Goal: Navigation & Orientation: Find specific page/section

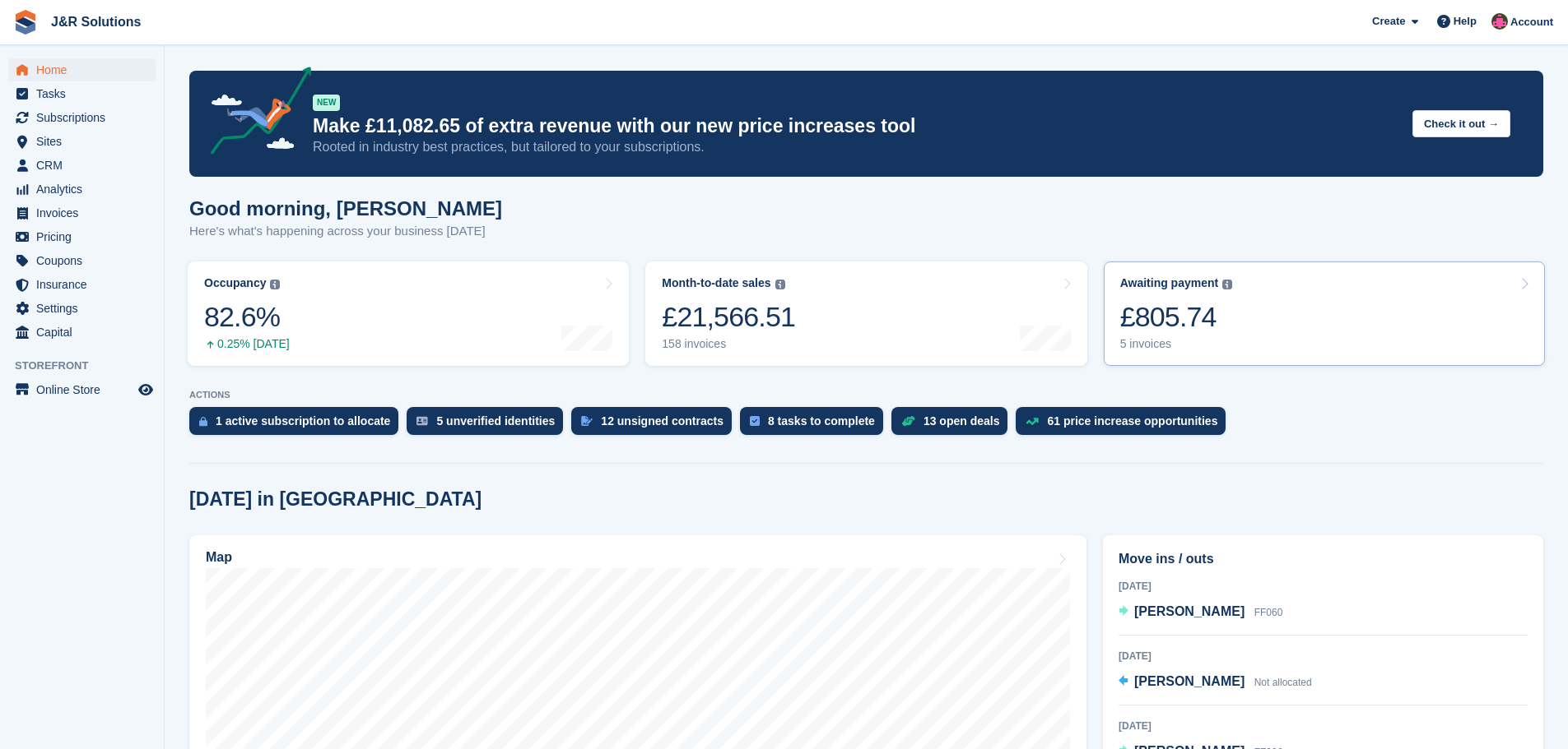
click at [1133, 347] on div "5 invoices" at bounding box center [1176, 344] width 113 height 14
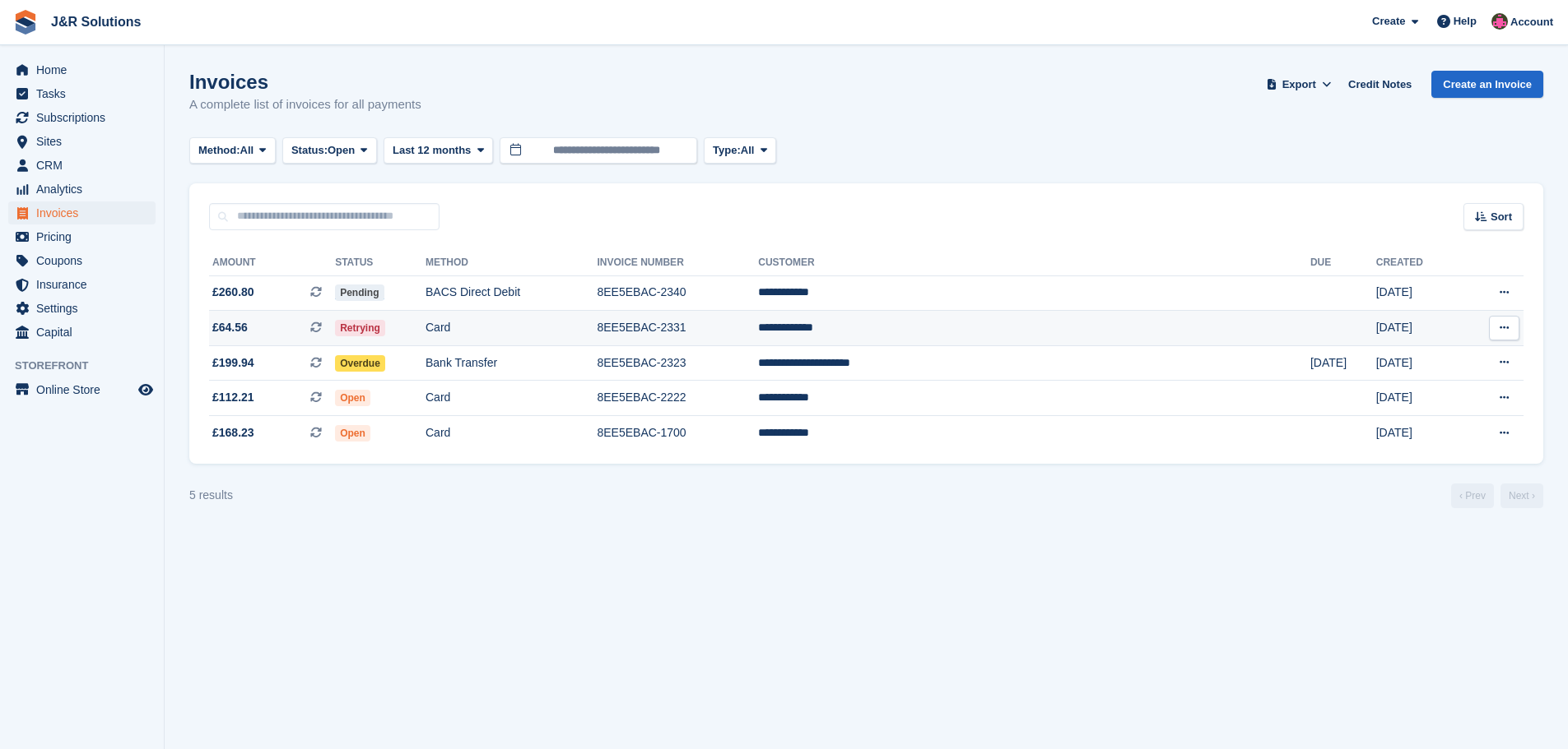
click at [961, 322] on td "**********" at bounding box center [1034, 329] width 552 height 36
click at [41, 89] on span "Tasks" at bounding box center [86, 93] width 99 height 23
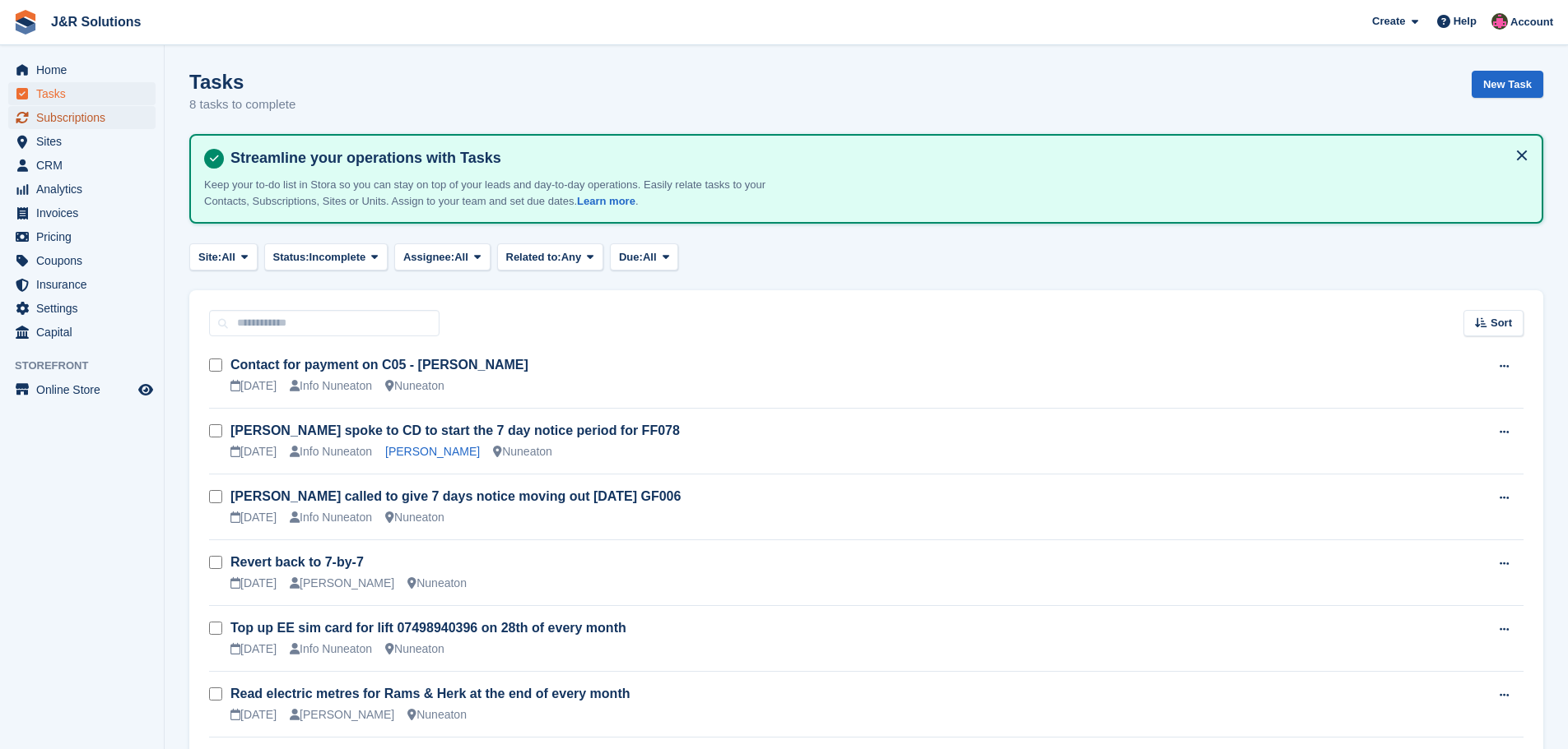
click at [56, 107] on span "Subscriptions" at bounding box center [86, 117] width 99 height 23
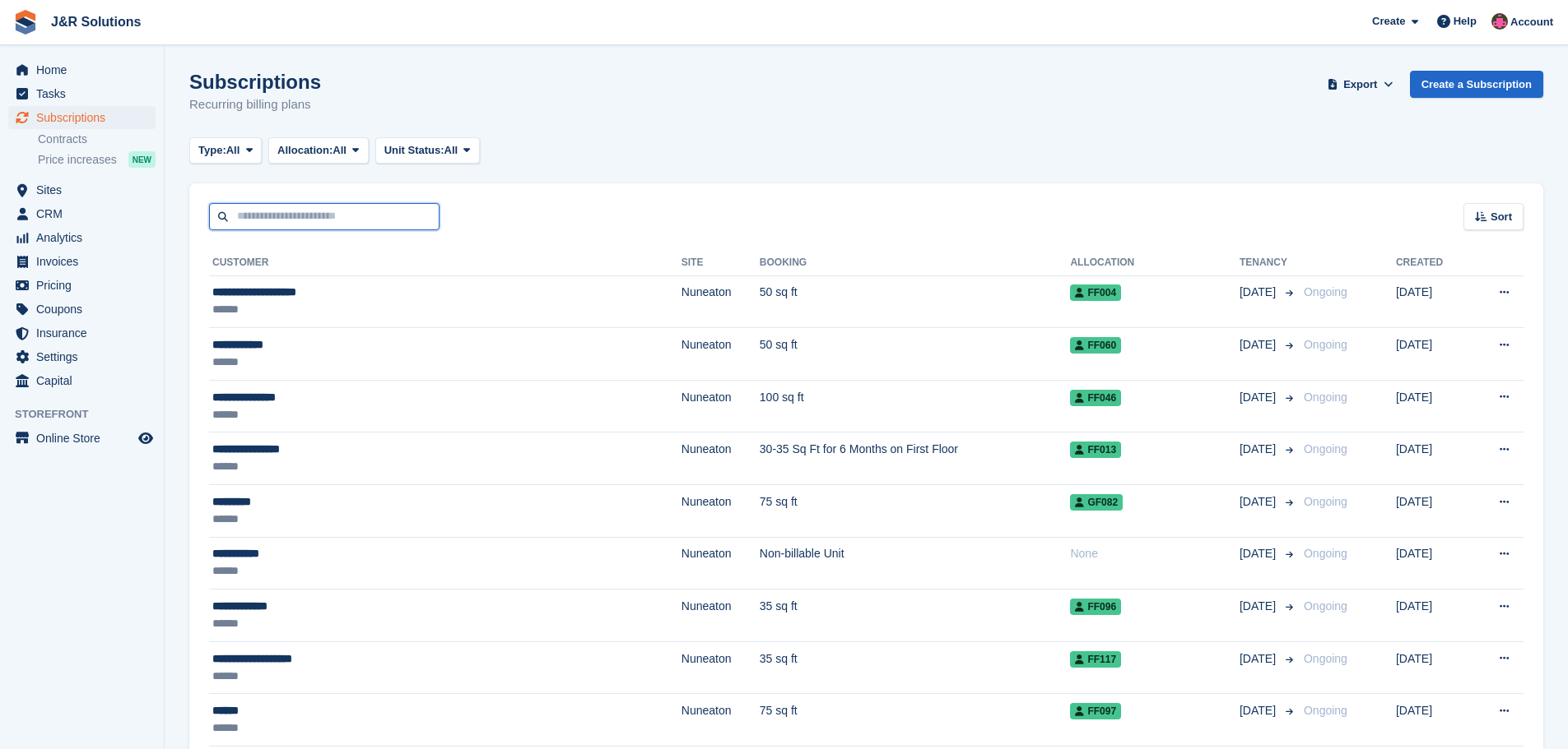
click at [396, 213] on input "text" at bounding box center [324, 216] width 231 height 27
type input "****"
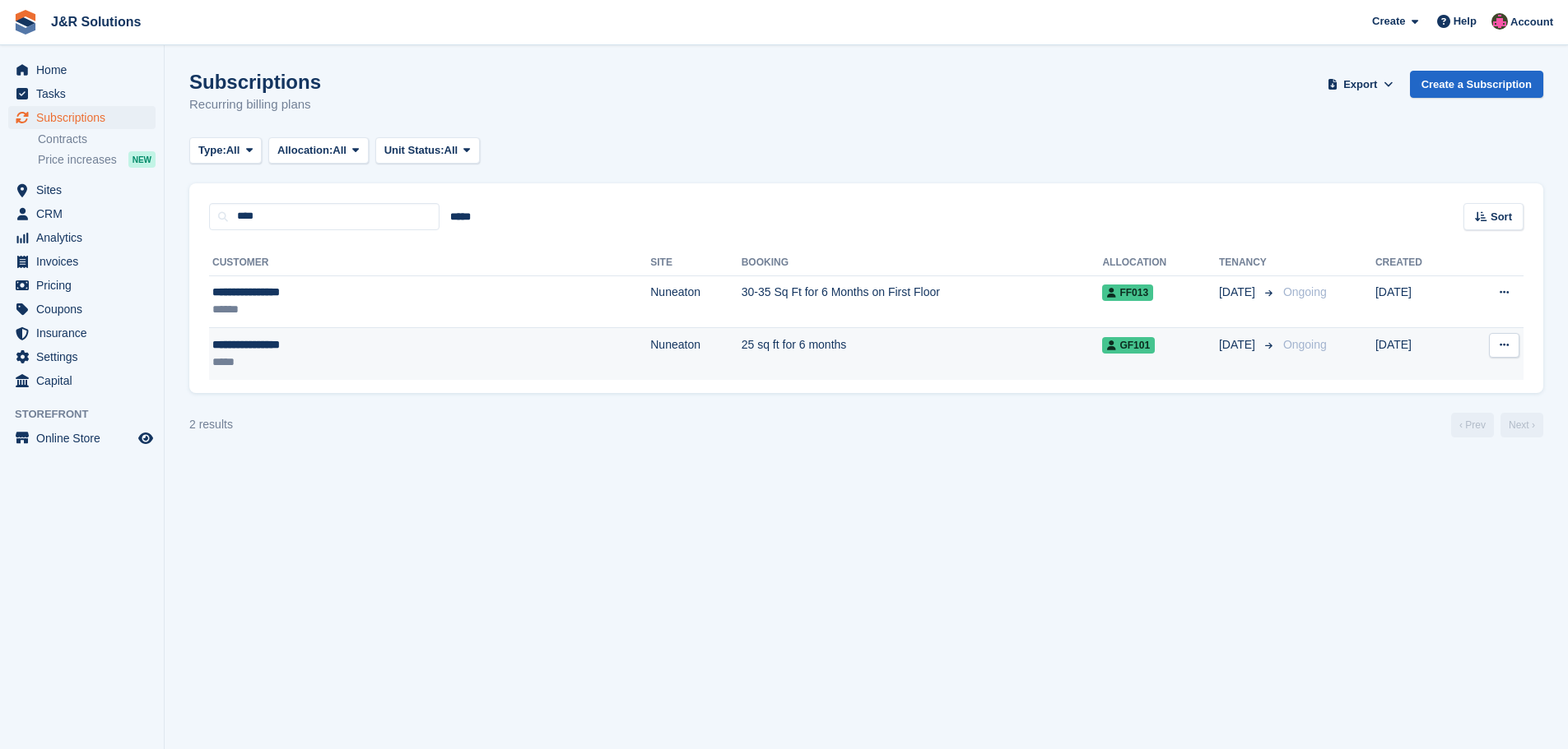
click at [741, 368] on td "25 sq ft for 6 months" at bounding box center [922, 354] width 362 height 52
click at [741, 347] on td "25 sq ft for 6 months" at bounding box center [922, 354] width 362 height 52
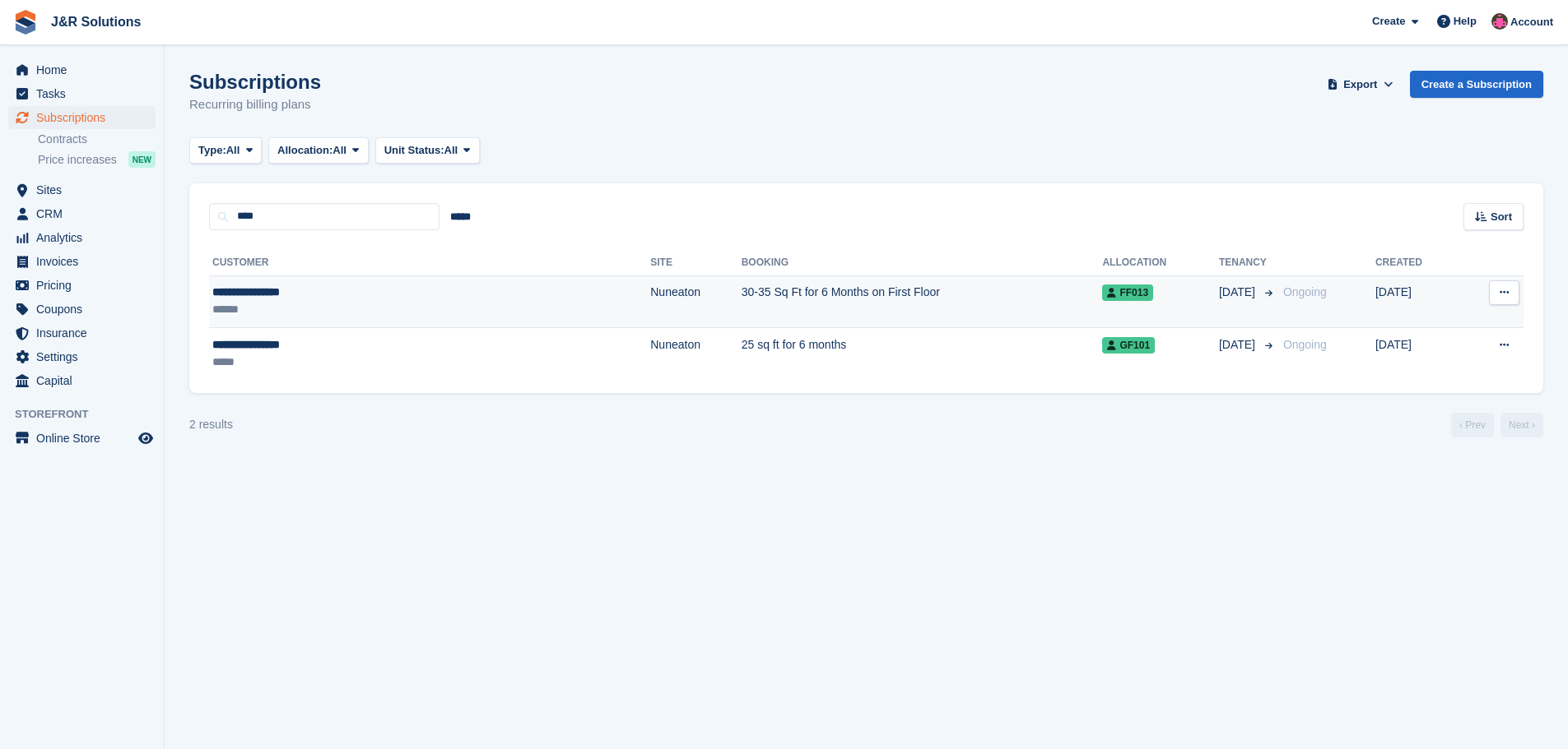
click at [650, 288] on td "Nuneaton" at bounding box center [695, 301] width 90 height 53
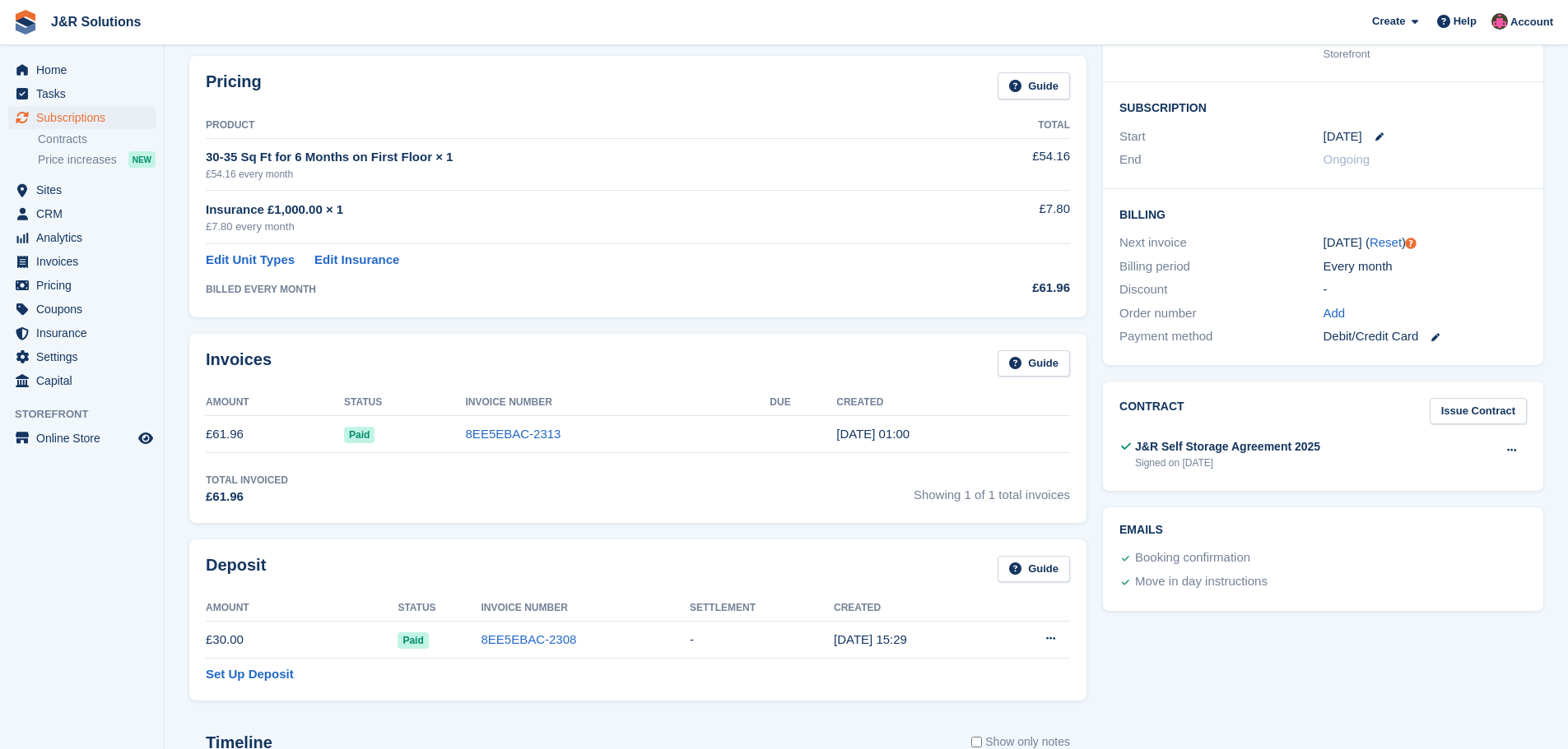
scroll to position [82, 0]
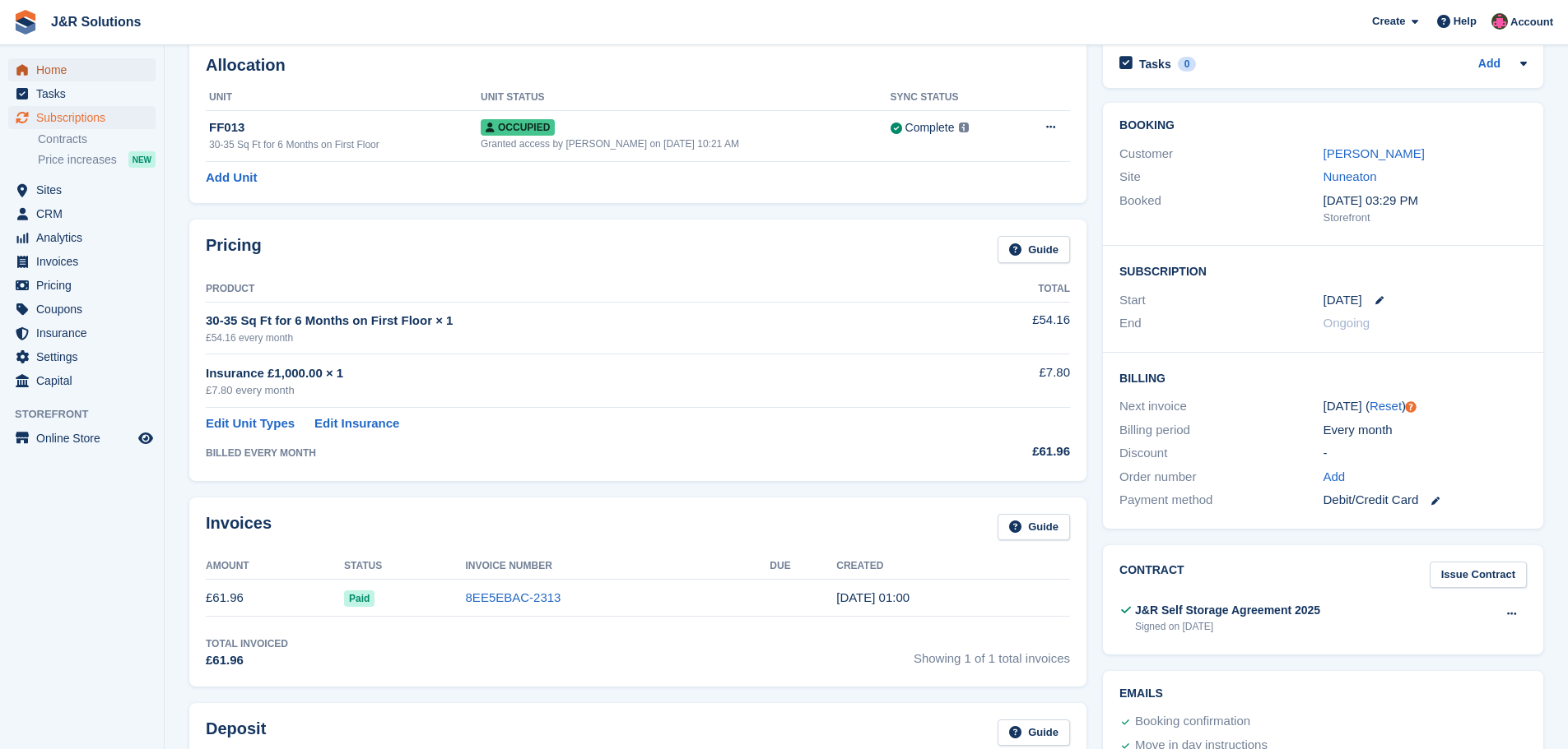
click at [70, 71] on span "Home" at bounding box center [86, 69] width 99 height 23
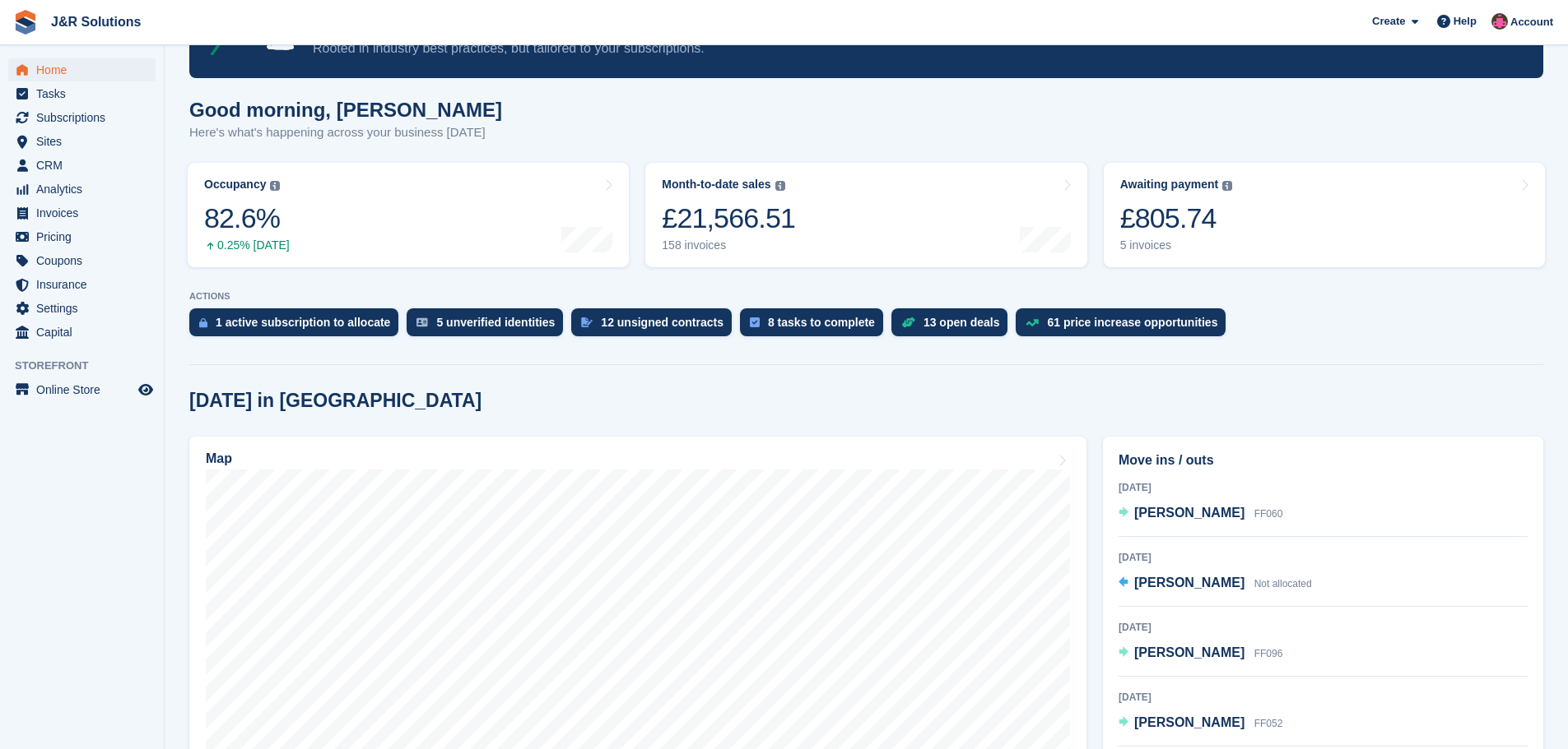
scroll to position [247, 0]
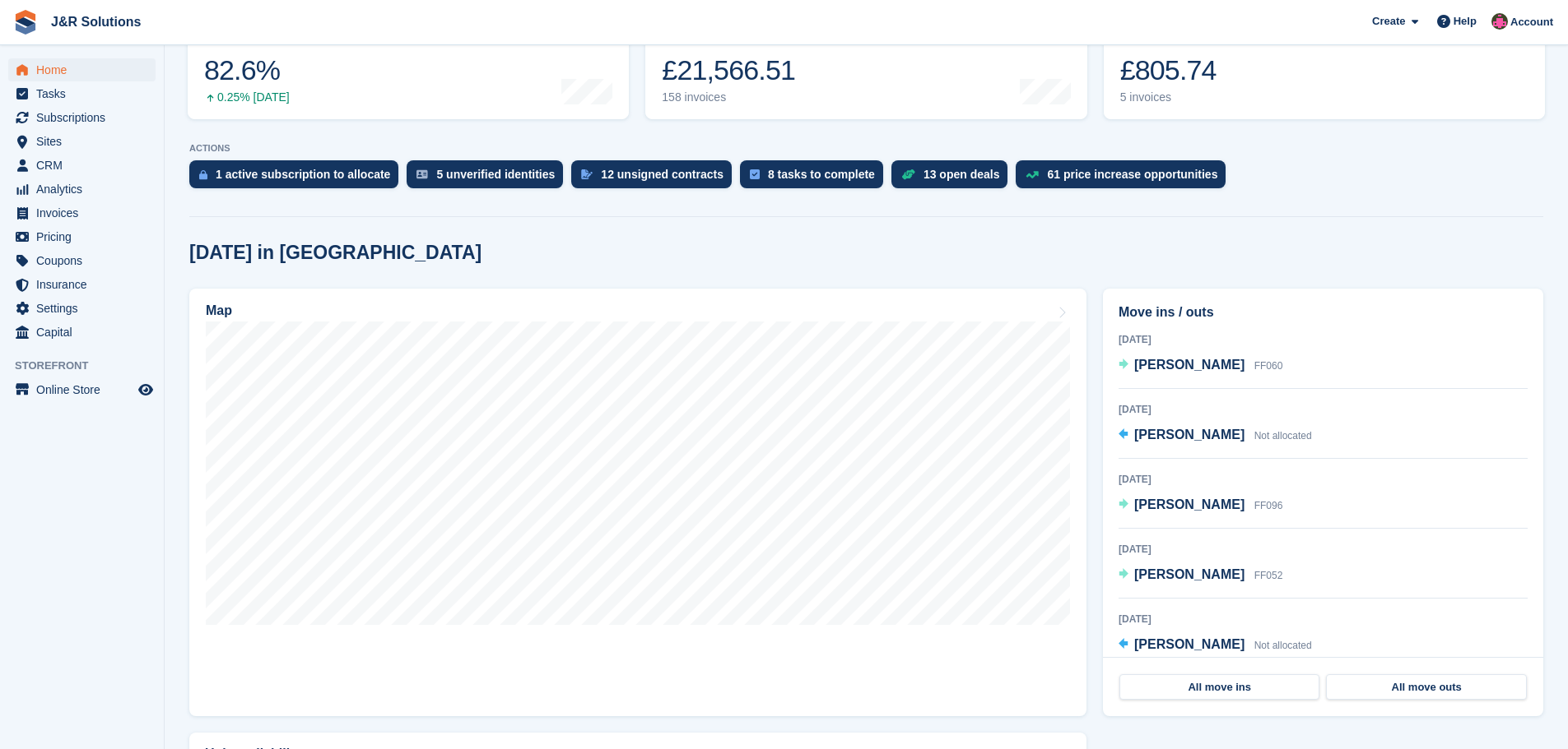
click at [1134, 308] on h2 "Move ins / outs" at bounding box center [1323, 313] width 409 height 20
click at [1255, 684] on link "All move ins" at bounding box center [1219, 688] width 200 height 27
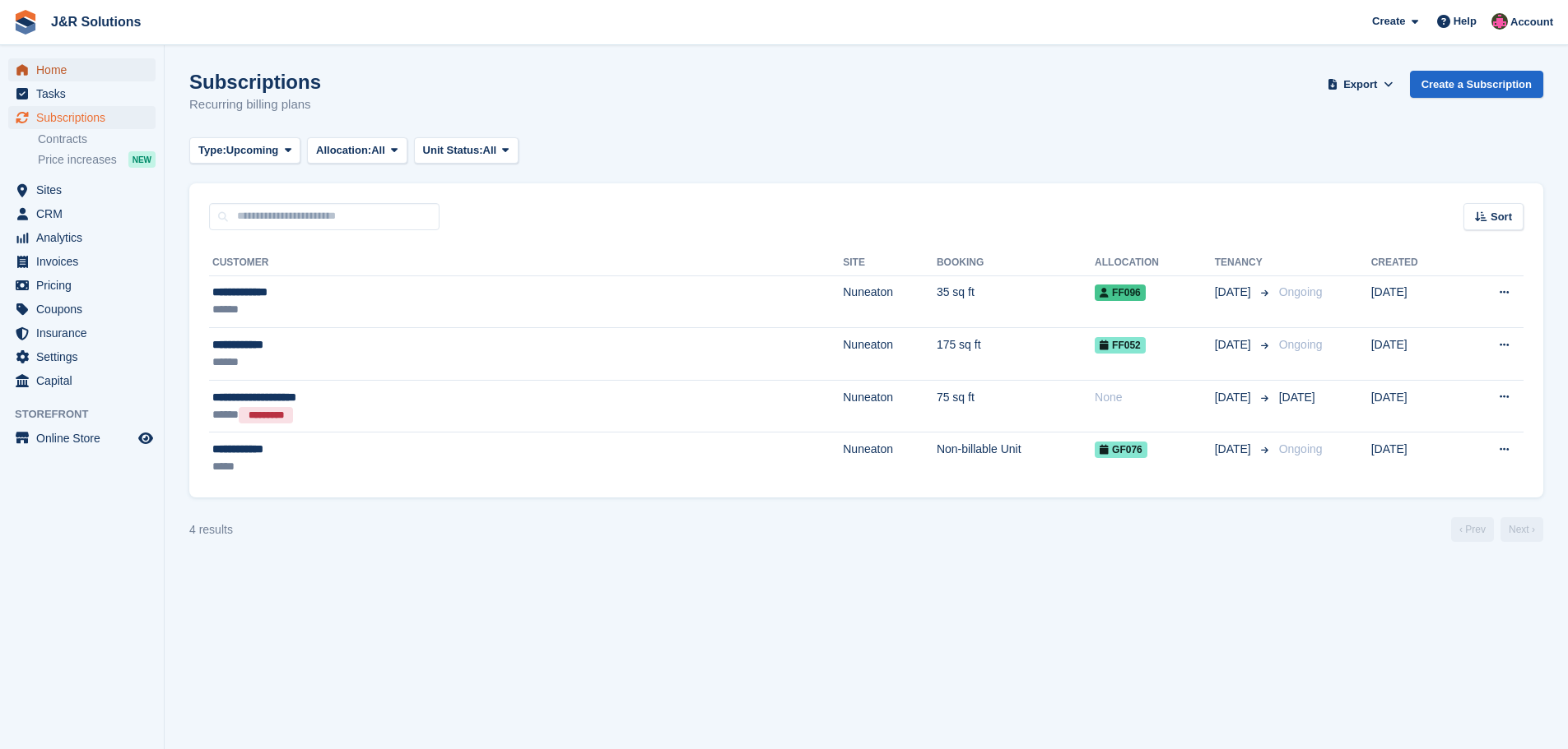
click at [46, 63] on span "Home" at bounding box center [86, 69] width 99 height 23
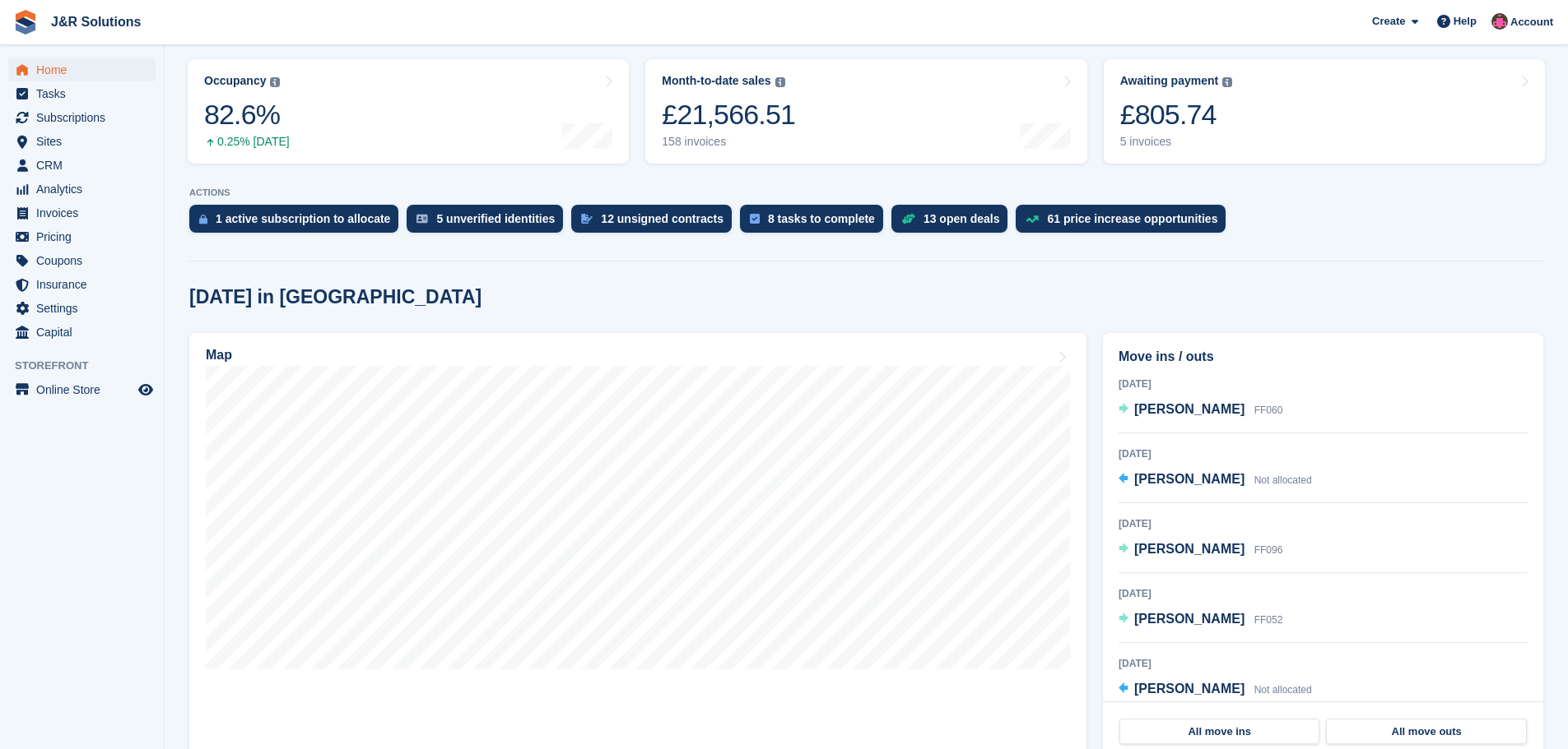
scroll to position [247, 0]
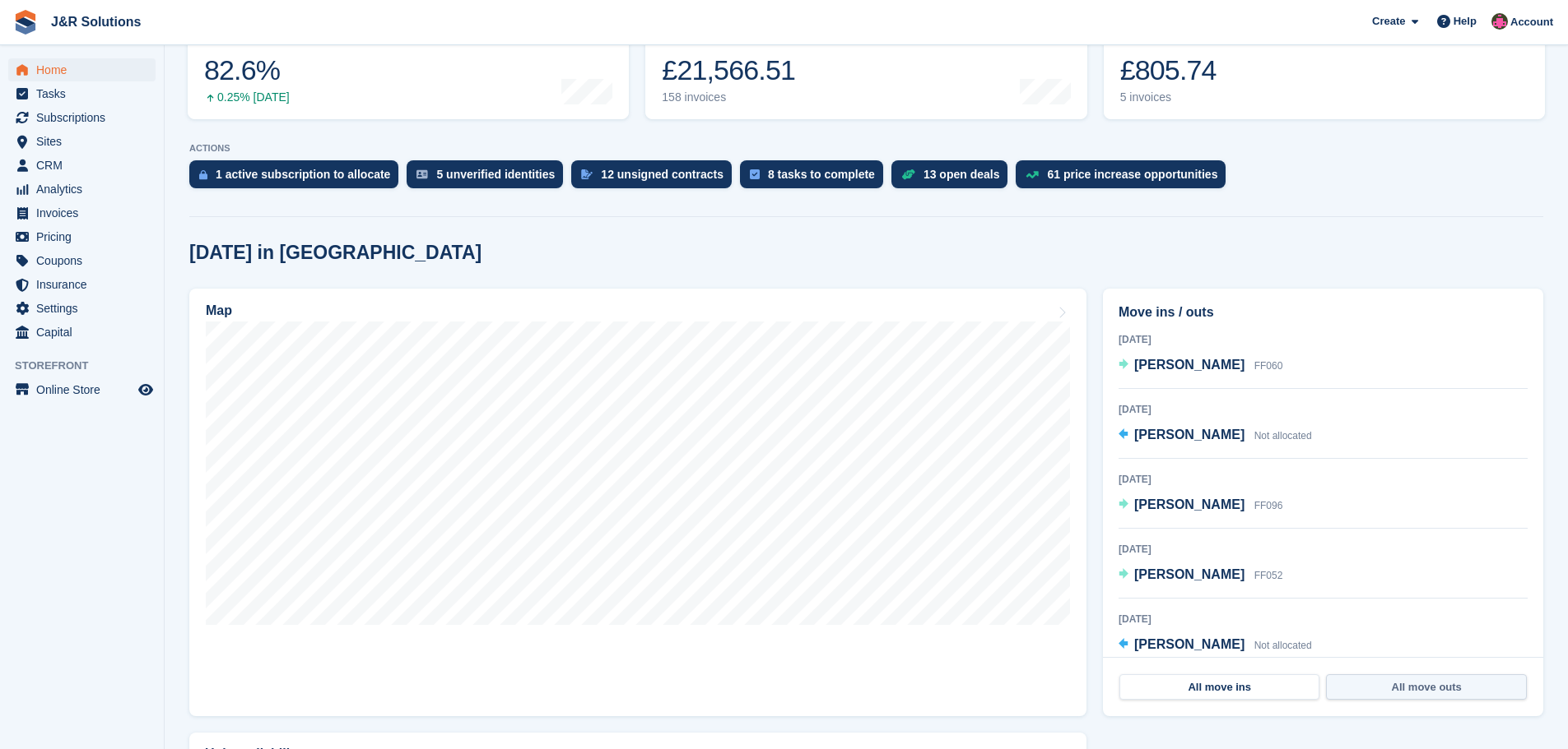
click at [1420, 687] on link "All move outs" at bounding box center [1426, 688] width 200 height 27
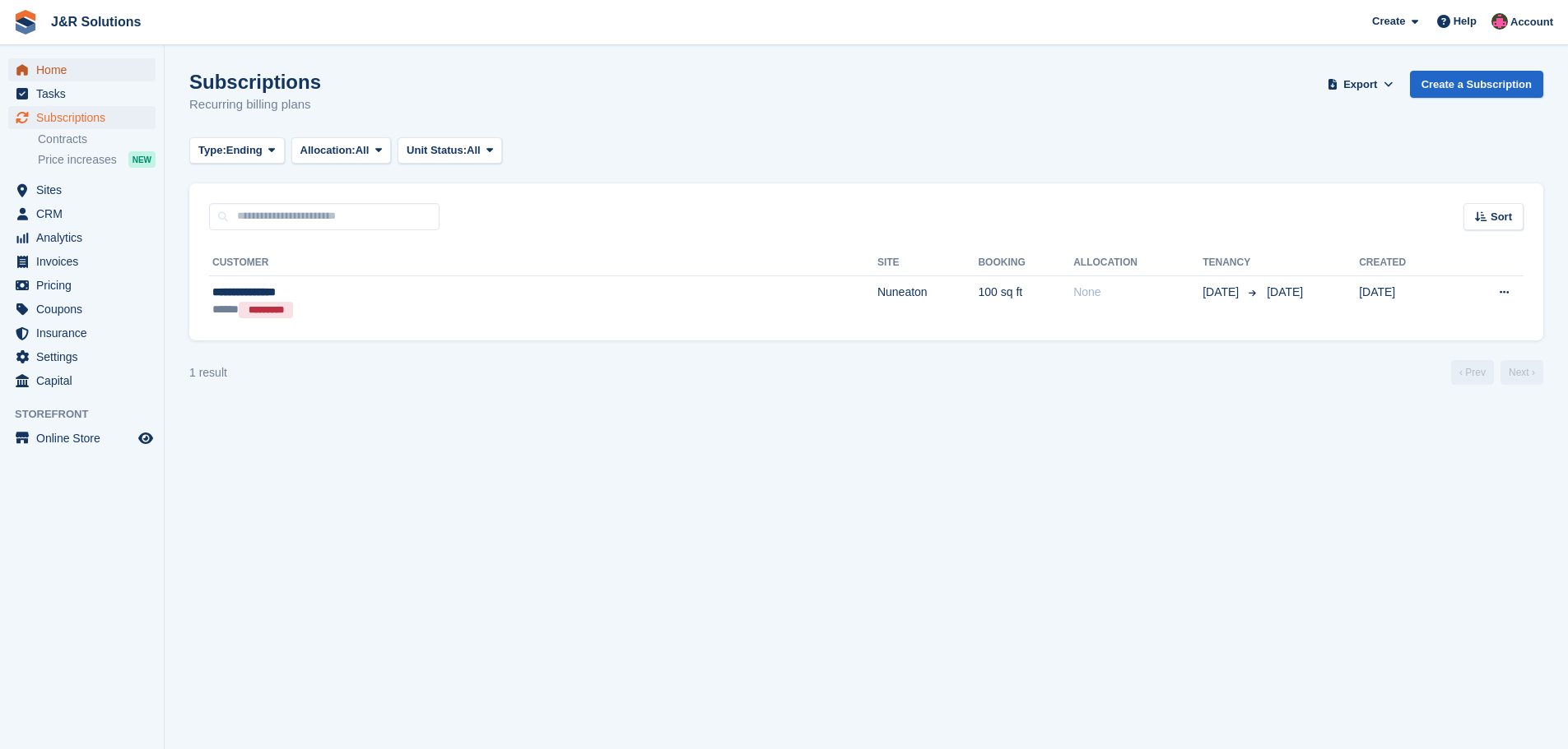
click at [37, 63] on span "Home" at bounding box center [86, 69] width 99 height 23
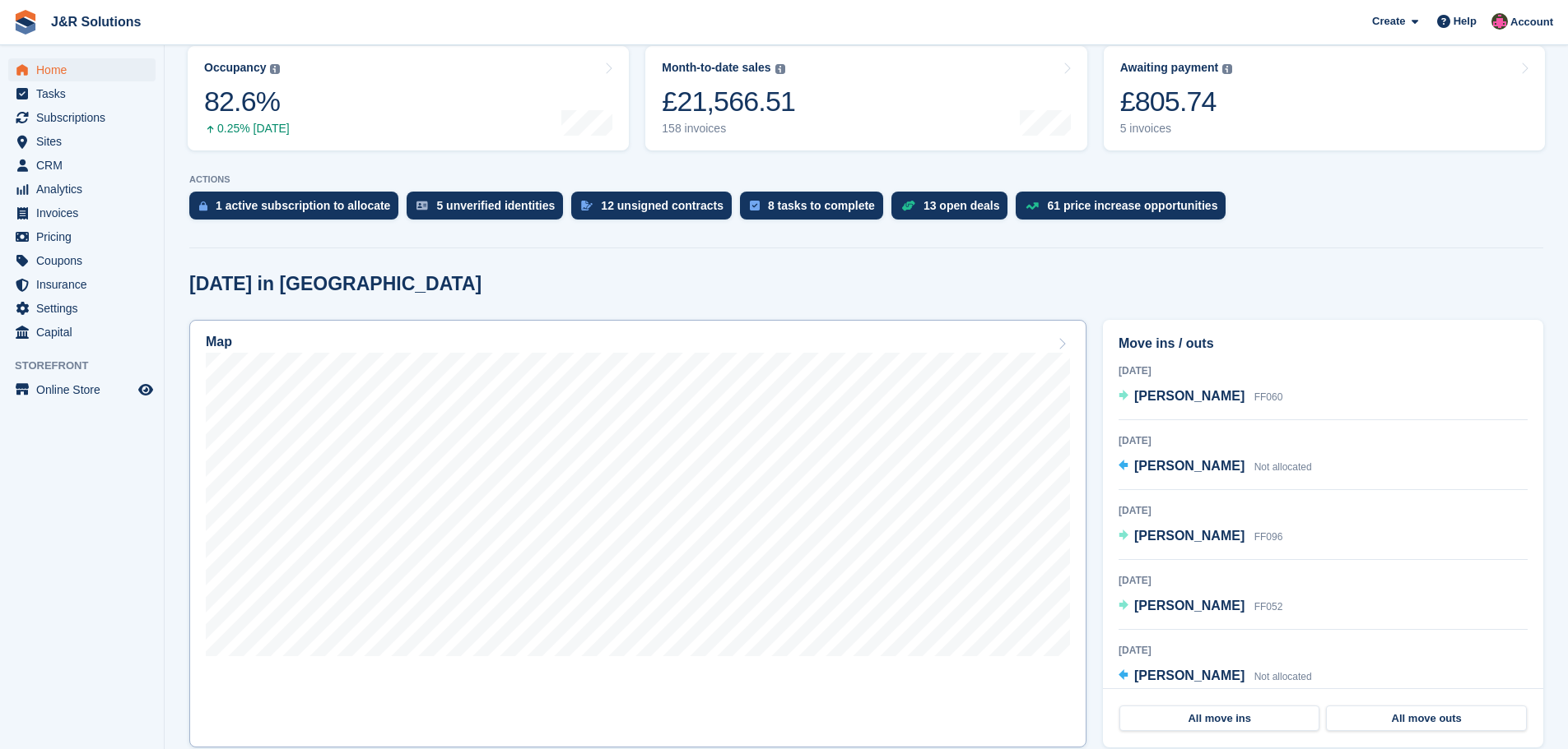
scroll to position [329, 0]
